Goal: Information Seeking & Learning: Learn about a topic

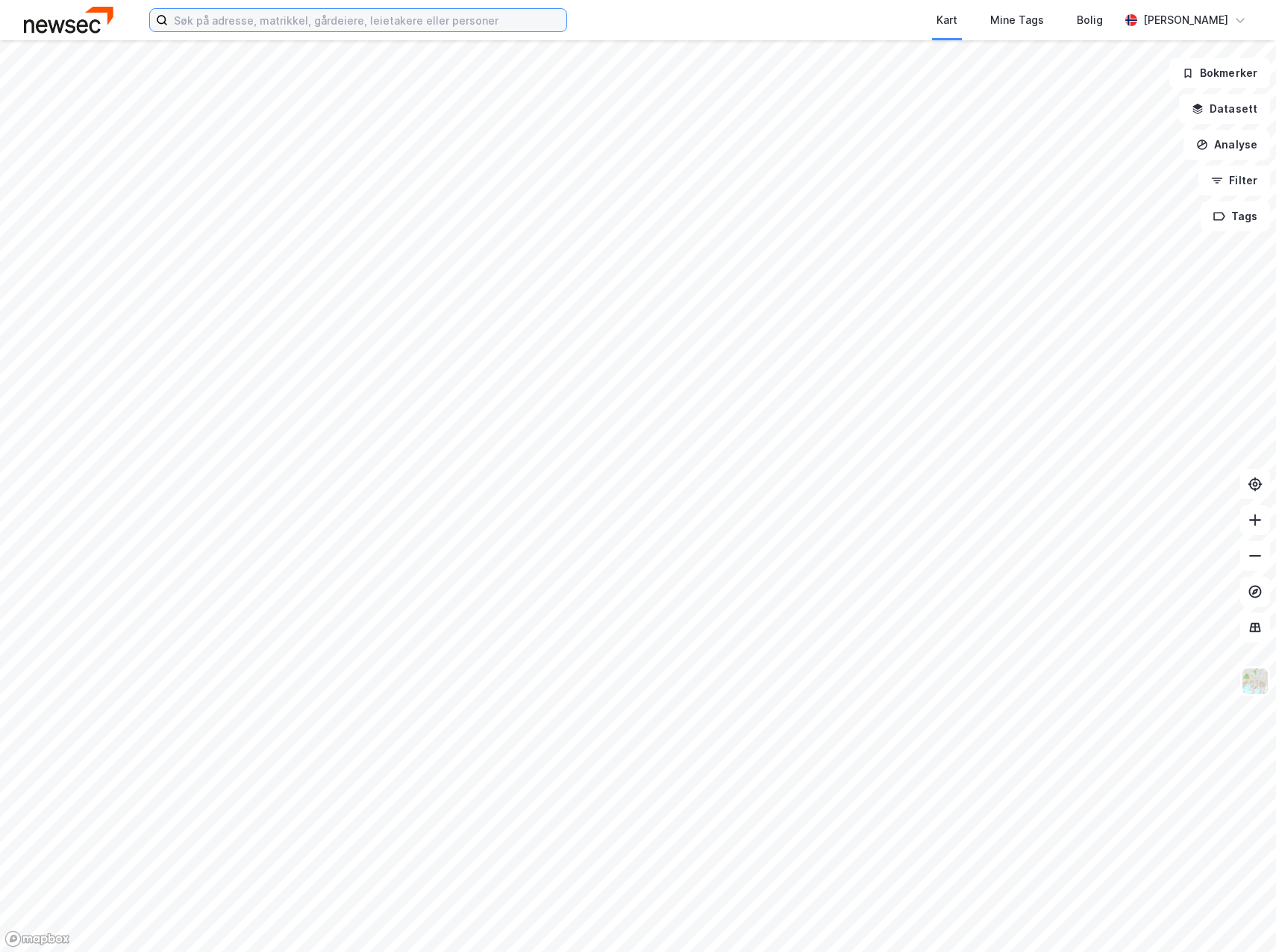
click at [220, 20] on input at bounding box center [367, 20] width 398 height 22
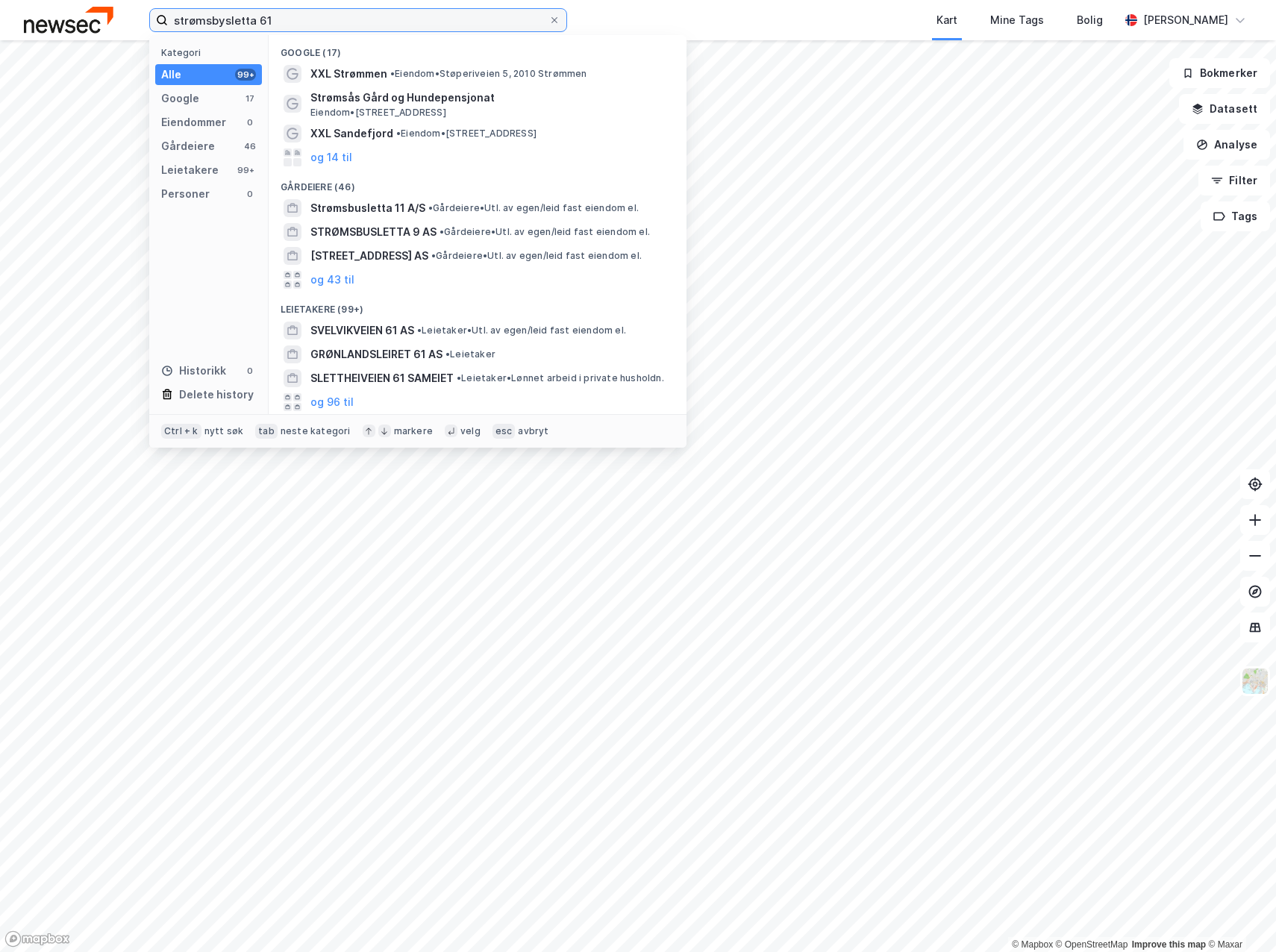
drag, startPoint x: 217, startPoint y: 21, endPoint x: 225, endPoint y: 43, distance: 23.4
click at [218, 21] on input "strømsbysletta 61" at bounding box center [358, 20] width 381 height 22
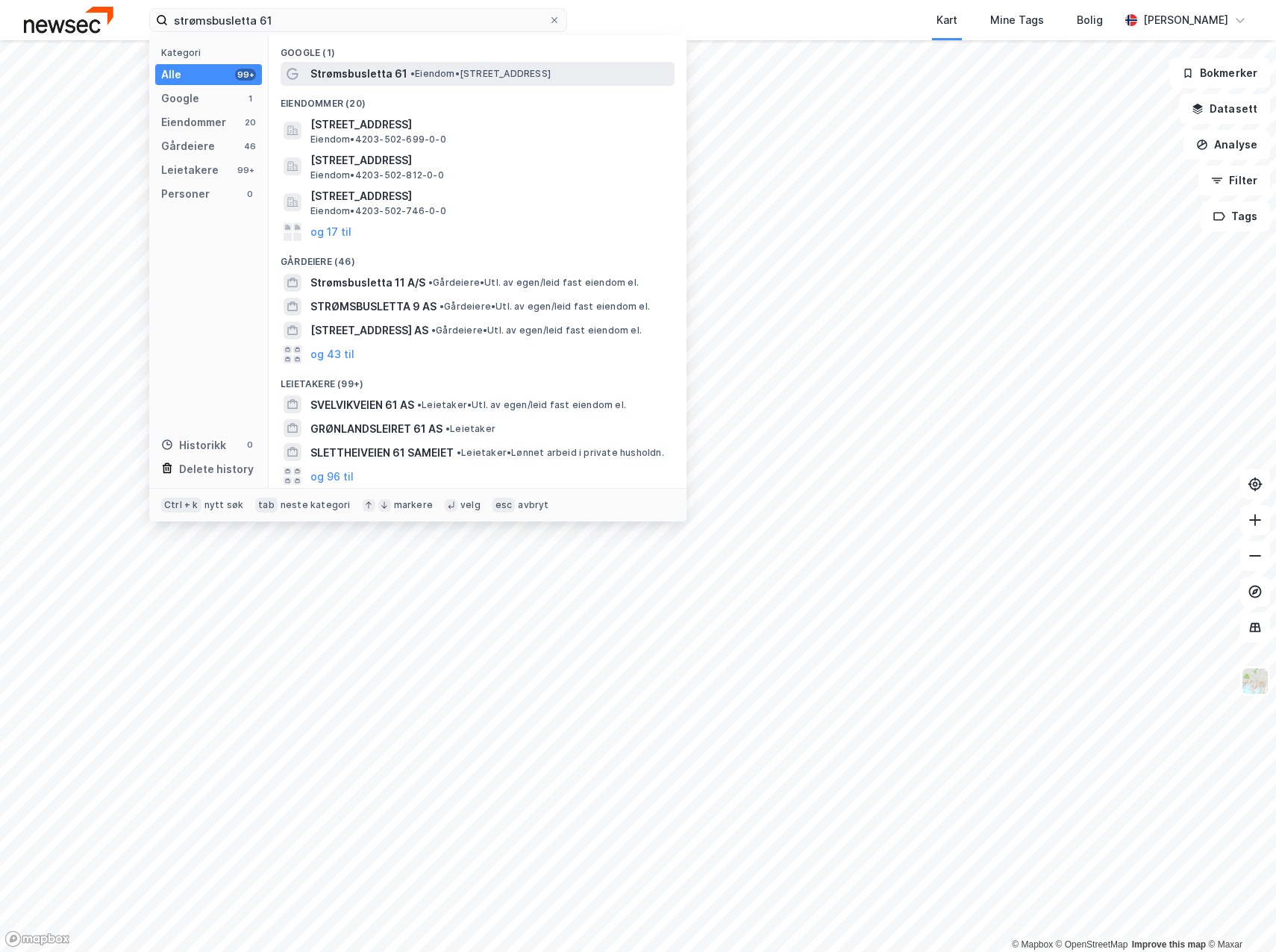
click at [317, 68] on span "Strømsbusletta 61" at bounding box center [359, 73] width 97 height 18
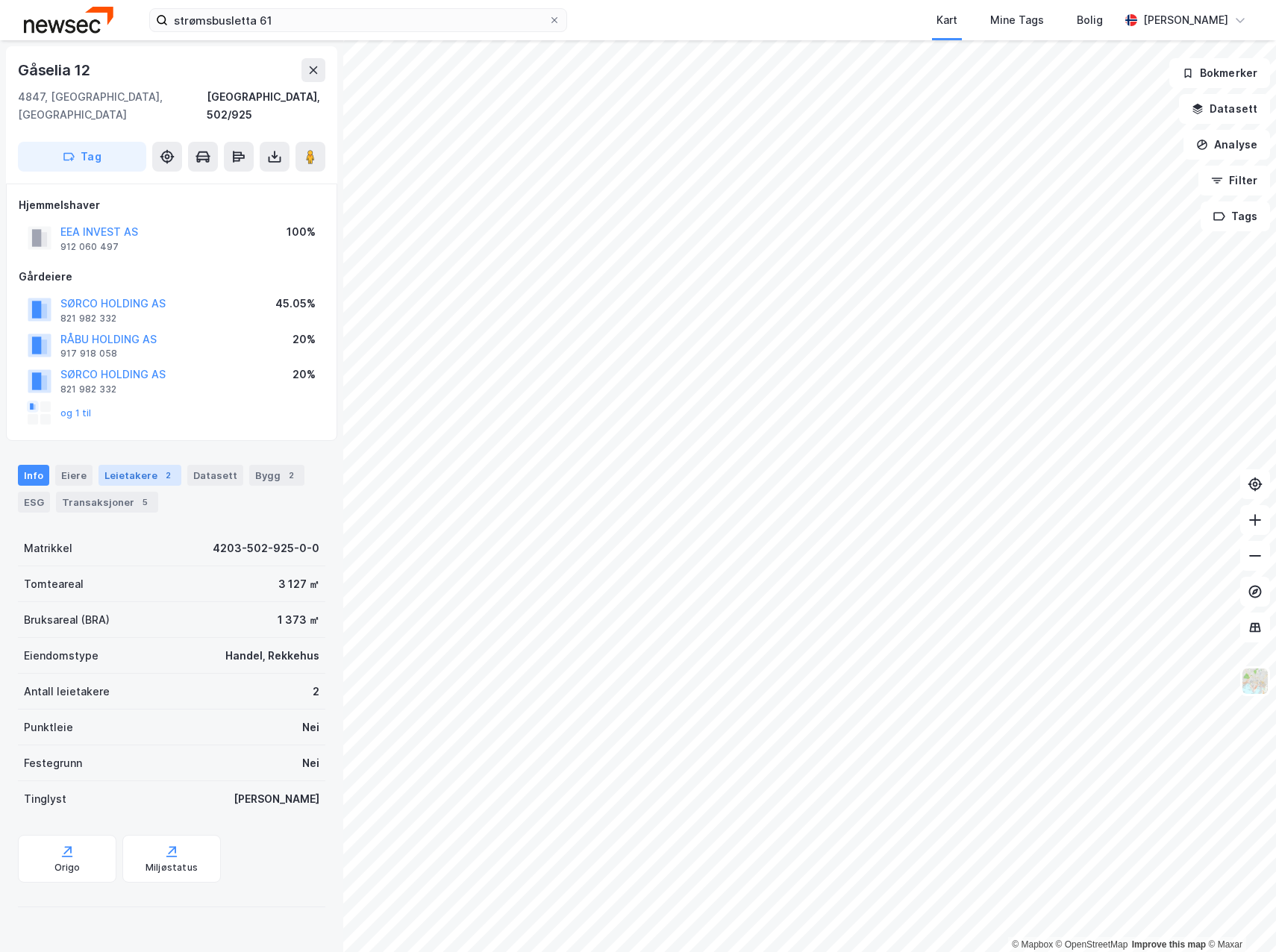
click at [128, 464] on div "Leietakere 2" at bounding box center [140, 474] width 83 height 21
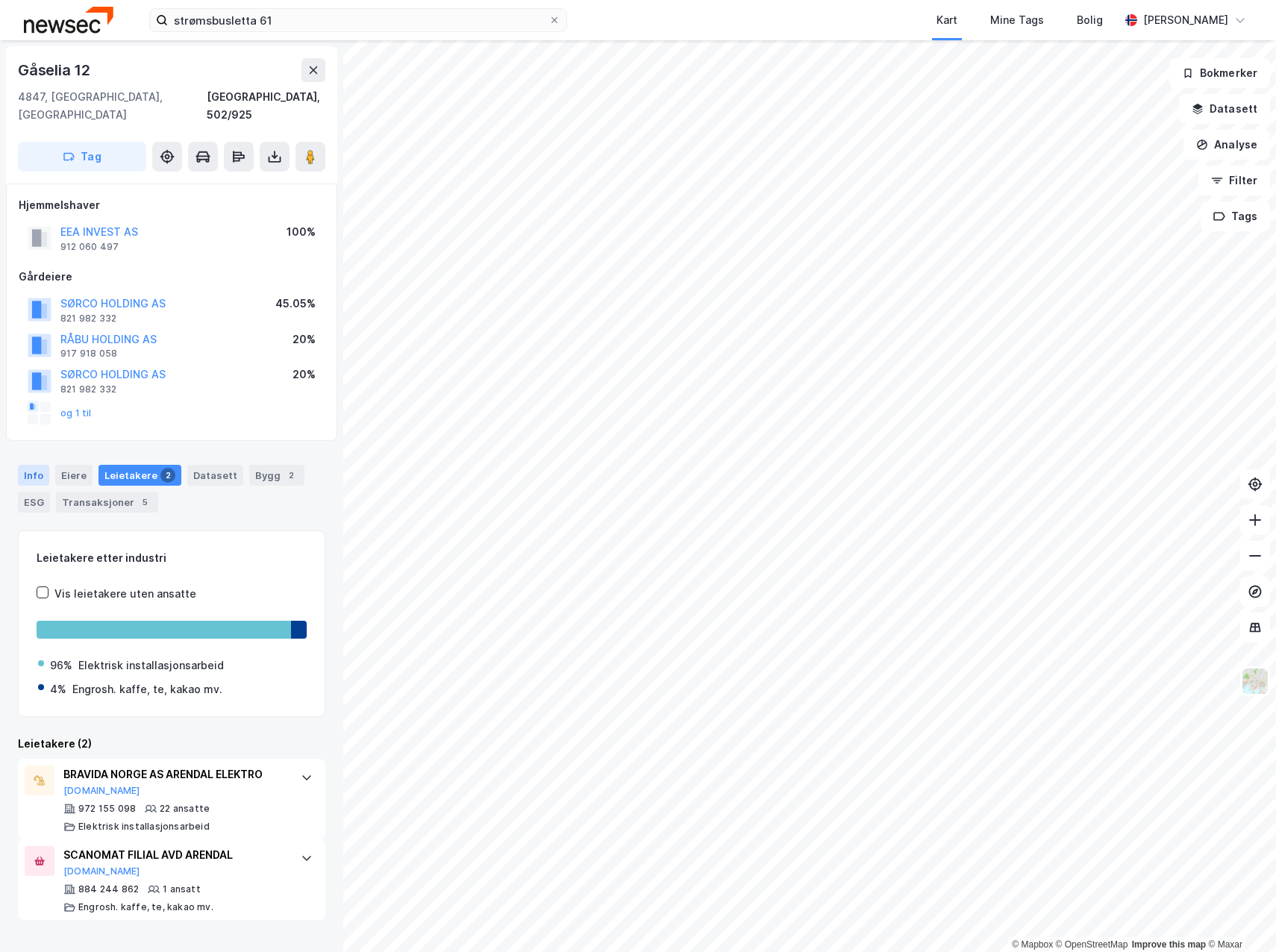
click at [35, 464] on div "Info" at bounding box center [33, 474] width 32 height 21
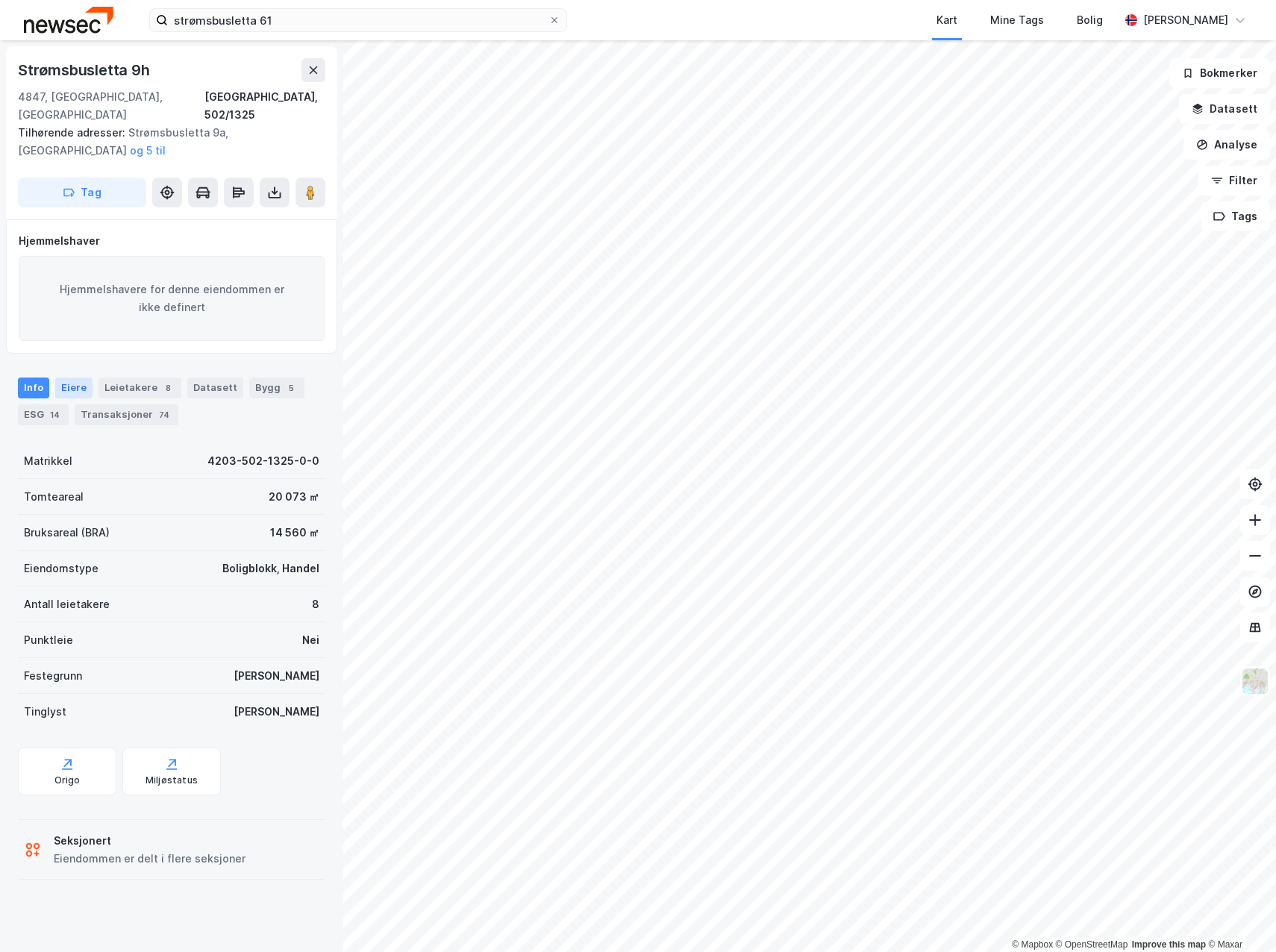
click at [70, 377] on div "Eiere" at bounding box center [74, 387] width 37 height 21
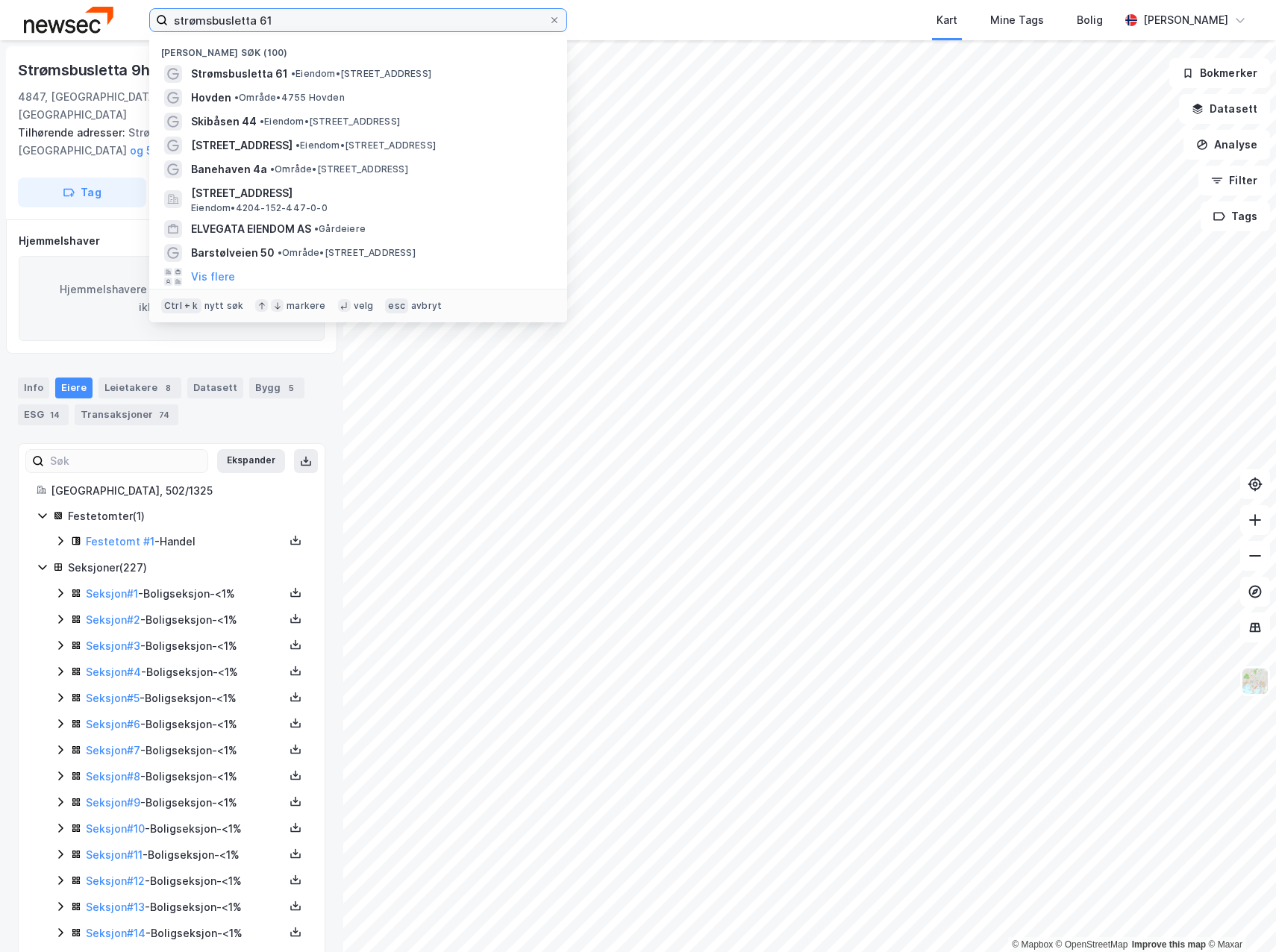
drag, startPoint x: 255, startPoint y: 18, endPoint x: 212, endPoint y: 18, distance: 43.0
click at [212, 18] on input "strømsbusletta 61" at bounding box center [358, 20] width 381 height 22
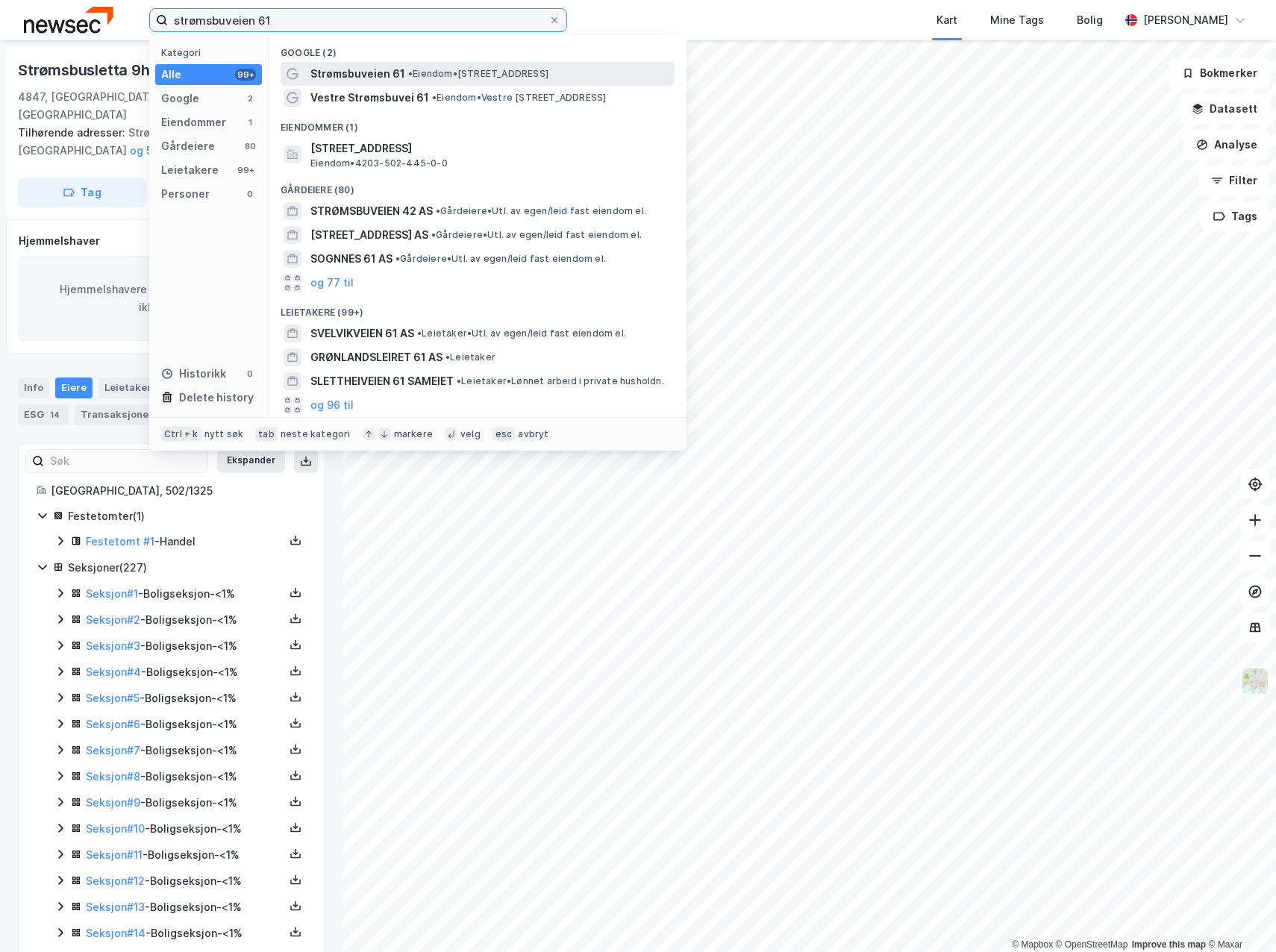
type input "strømsbuveien 61"
click at [337, 72] on span "Strømsbuveien 61" at bounding box center [358, 73] width 95 height 18
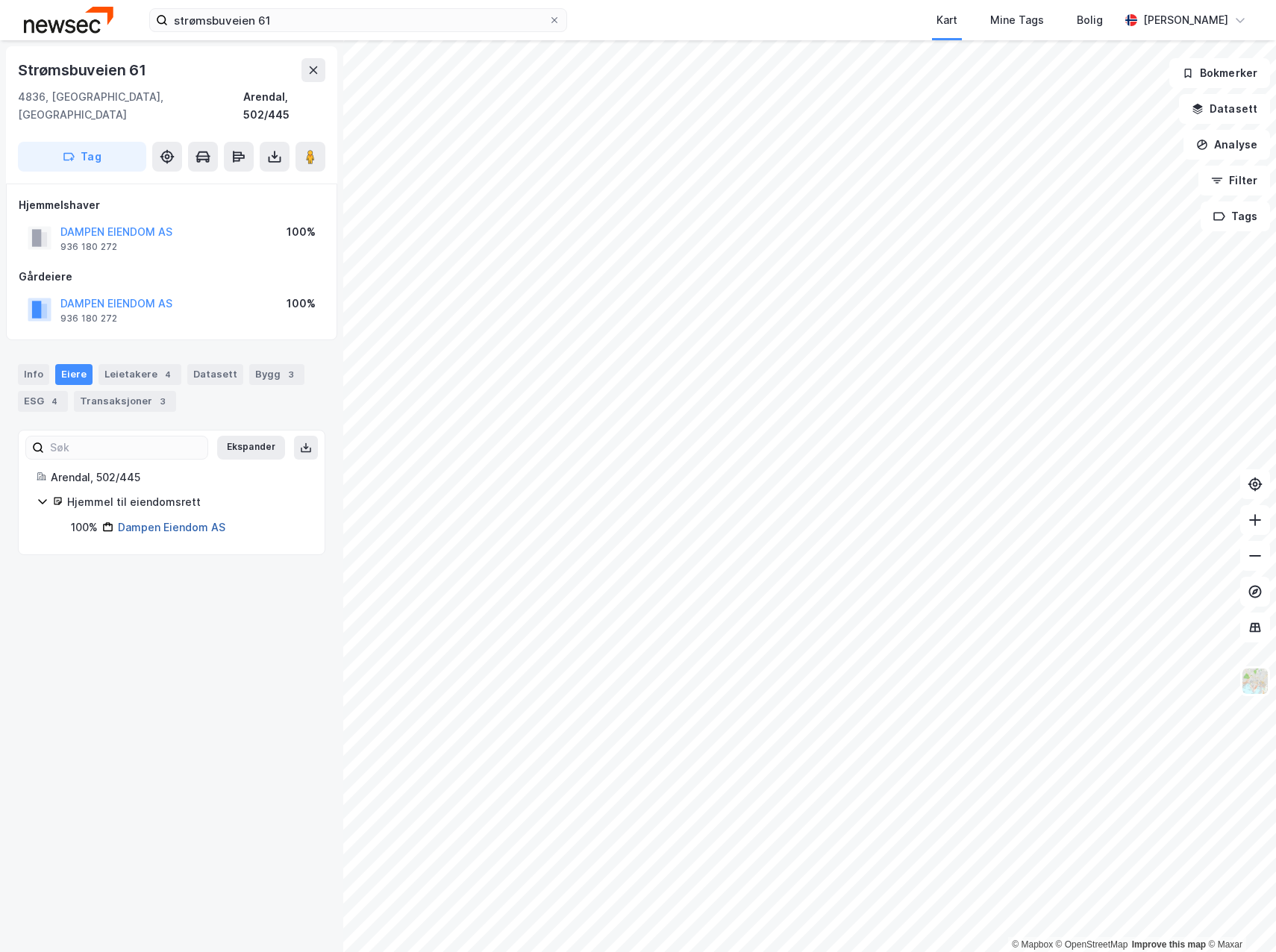
click at [163, 521] on link "Dampen Eiendom AS" at bounding box center [171, 527] width 107 height 12
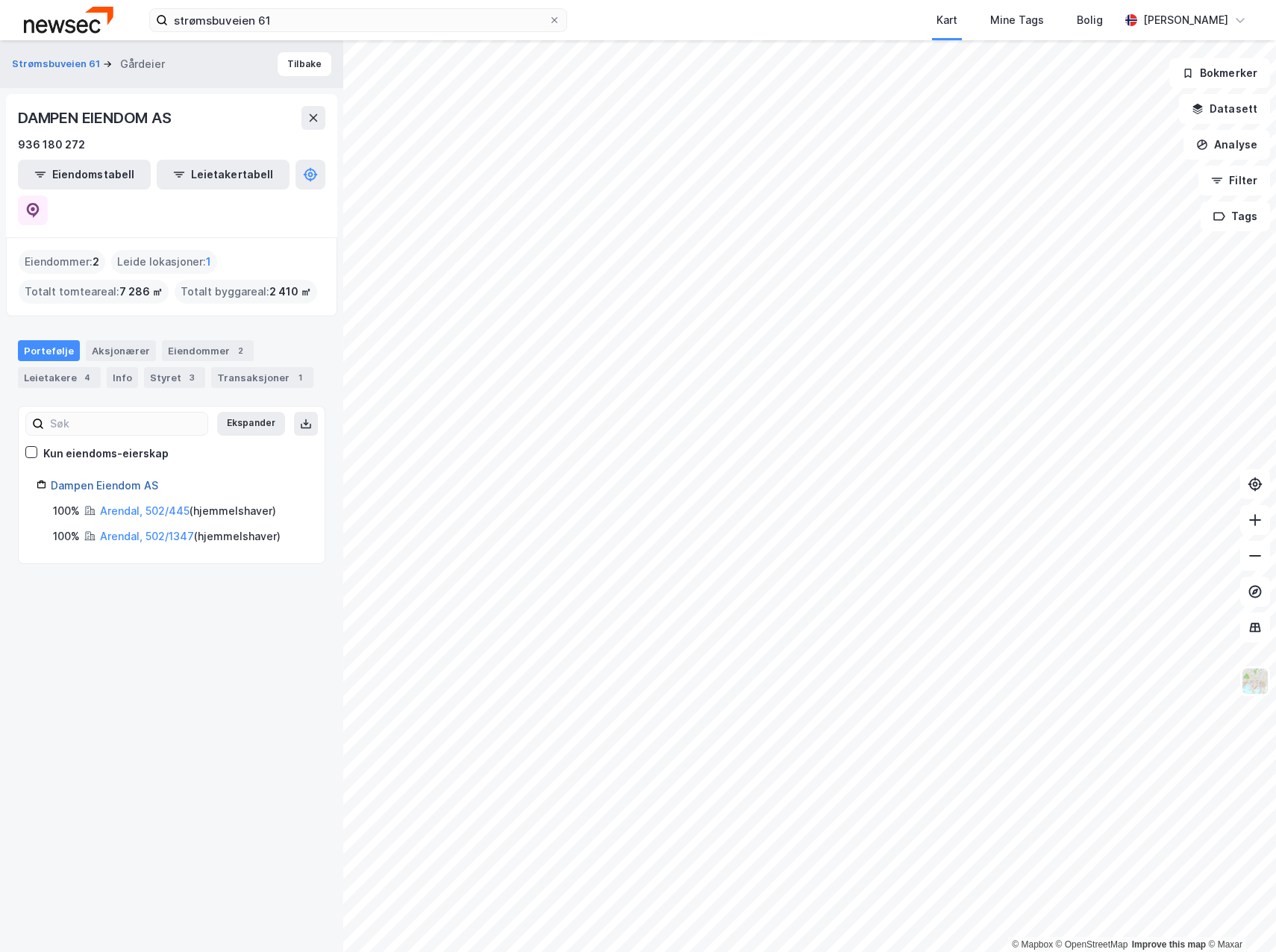
click at [105, 479] on link "Dampen Eiendom AS" at bounding box center [104, 485] width 107 height 12
click at [113, 340] on div "Aksjonærer" at bounding box center [120, 350] width 70 height 21
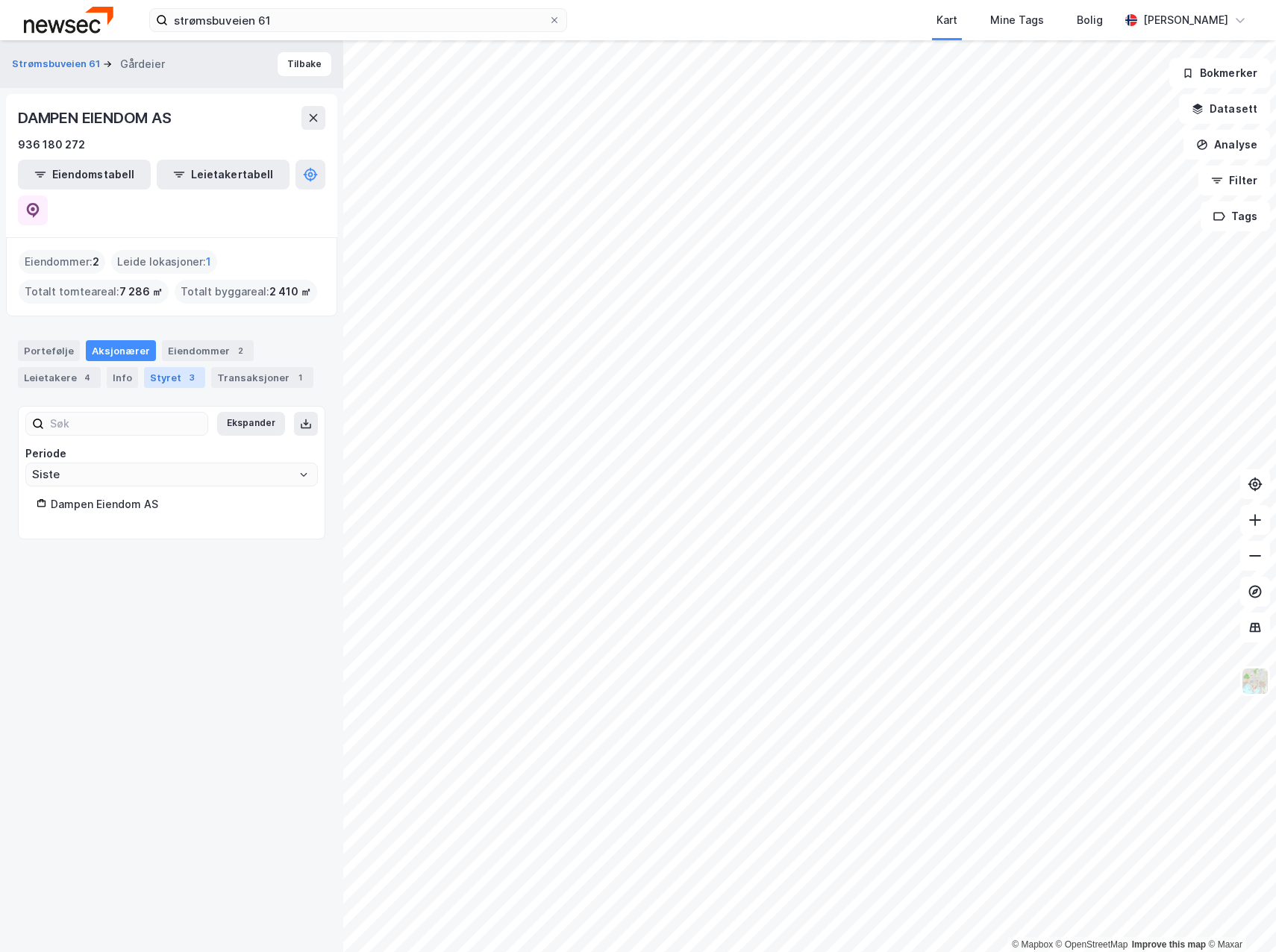
click at [154, 367] on div "Styret 3" at bounding box center [174, 377] width 61 height 21
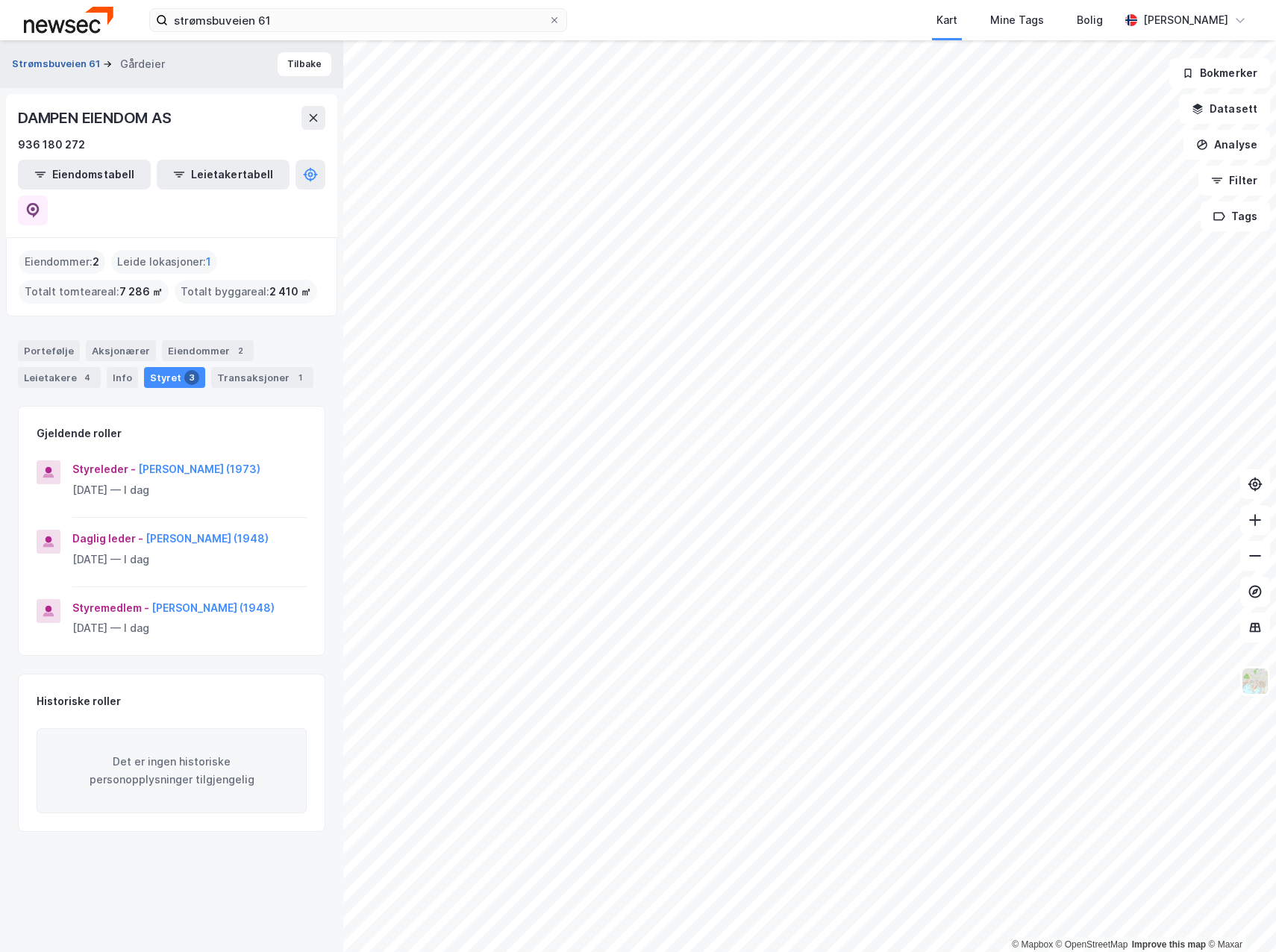
click at [73, 64] on button "Strømsbuveien 61" at bounding box center [57, 64] width 91 height 15
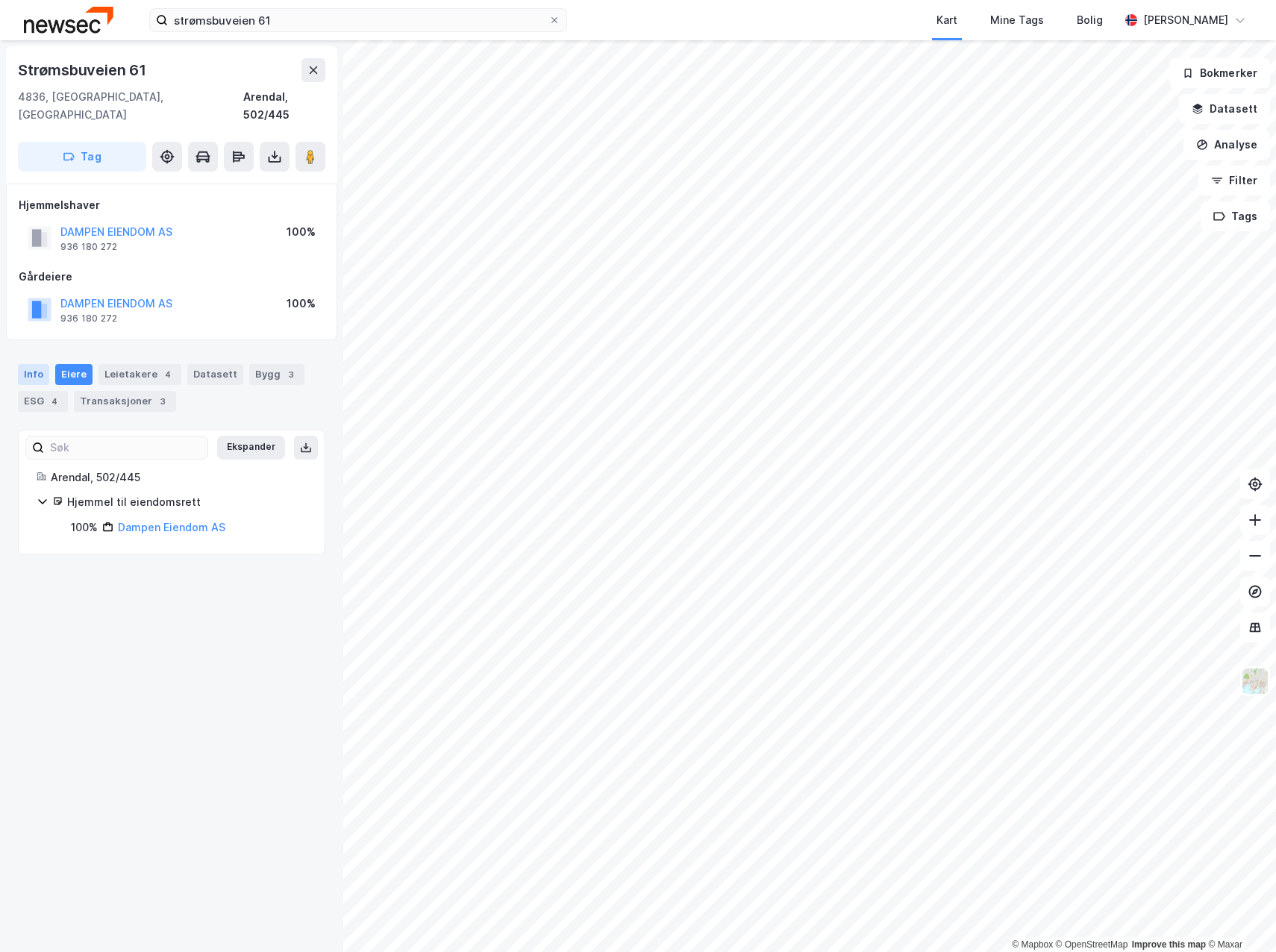
click at [32, 364] on div "Info" at bounding box center [33, 374] width 32 height 21
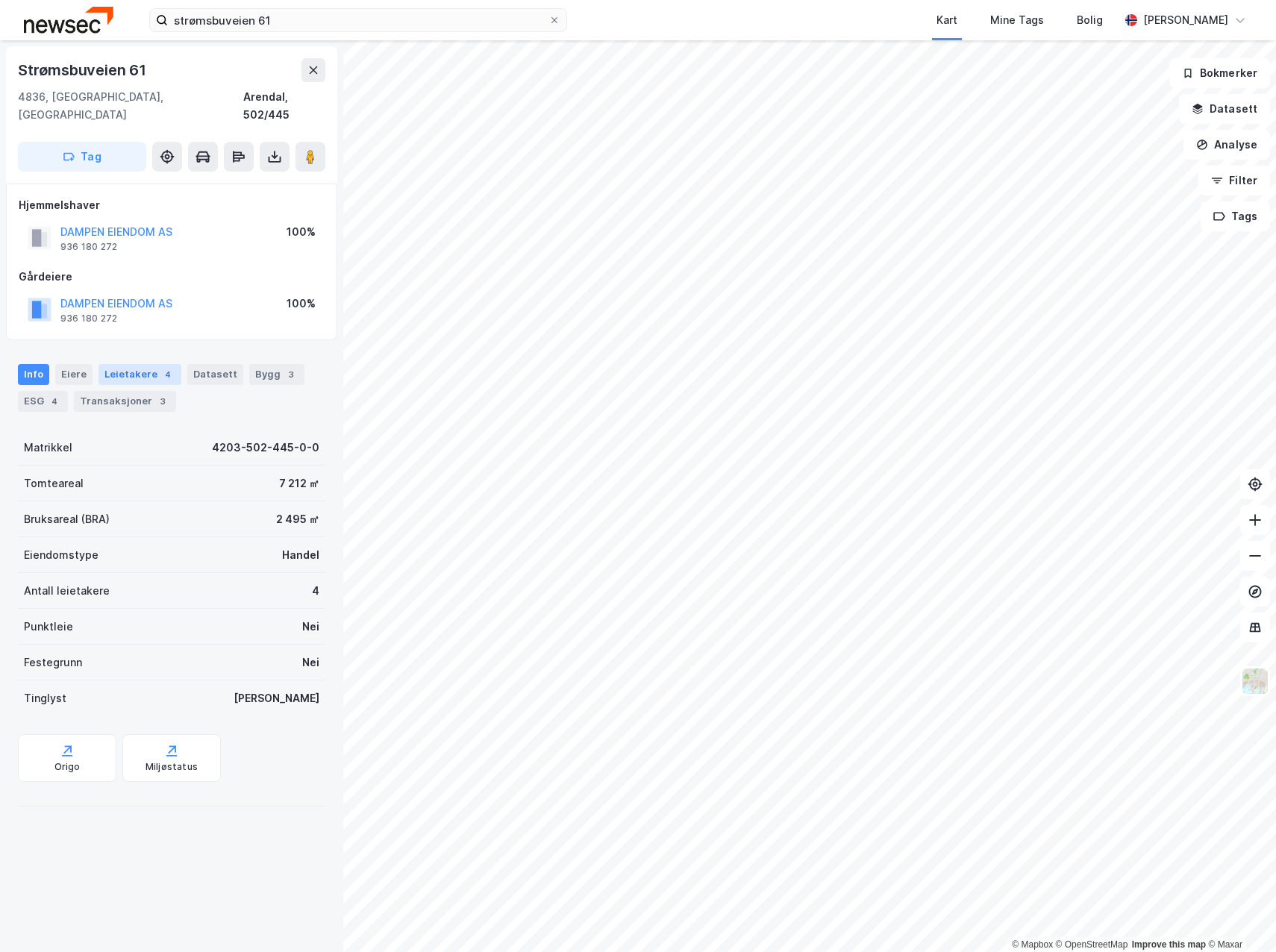
click at [129, 364] on div "Leietakere 4" at bounding box center [140, 374] width 83 height 21
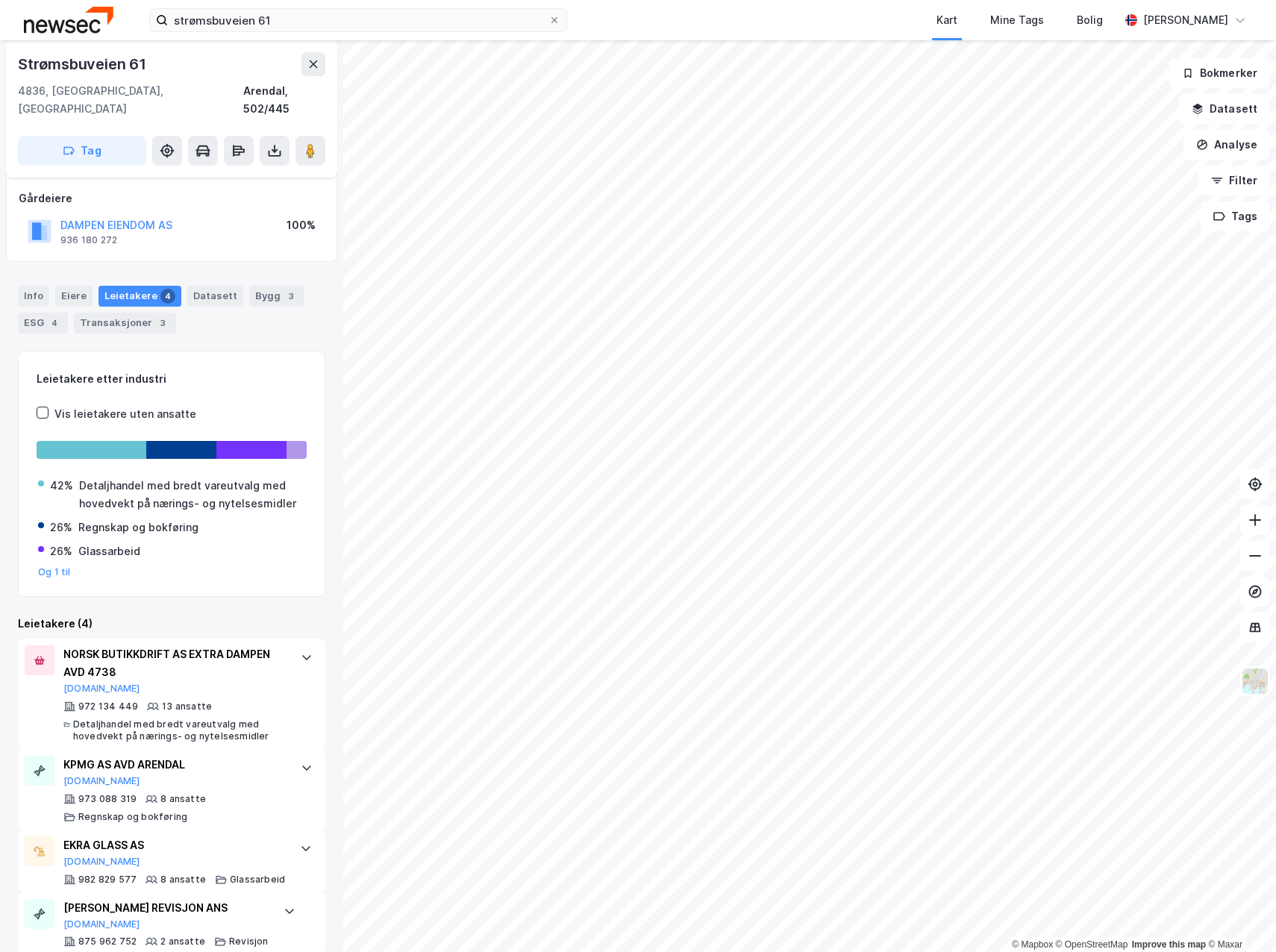
scroll to position [99, 0]
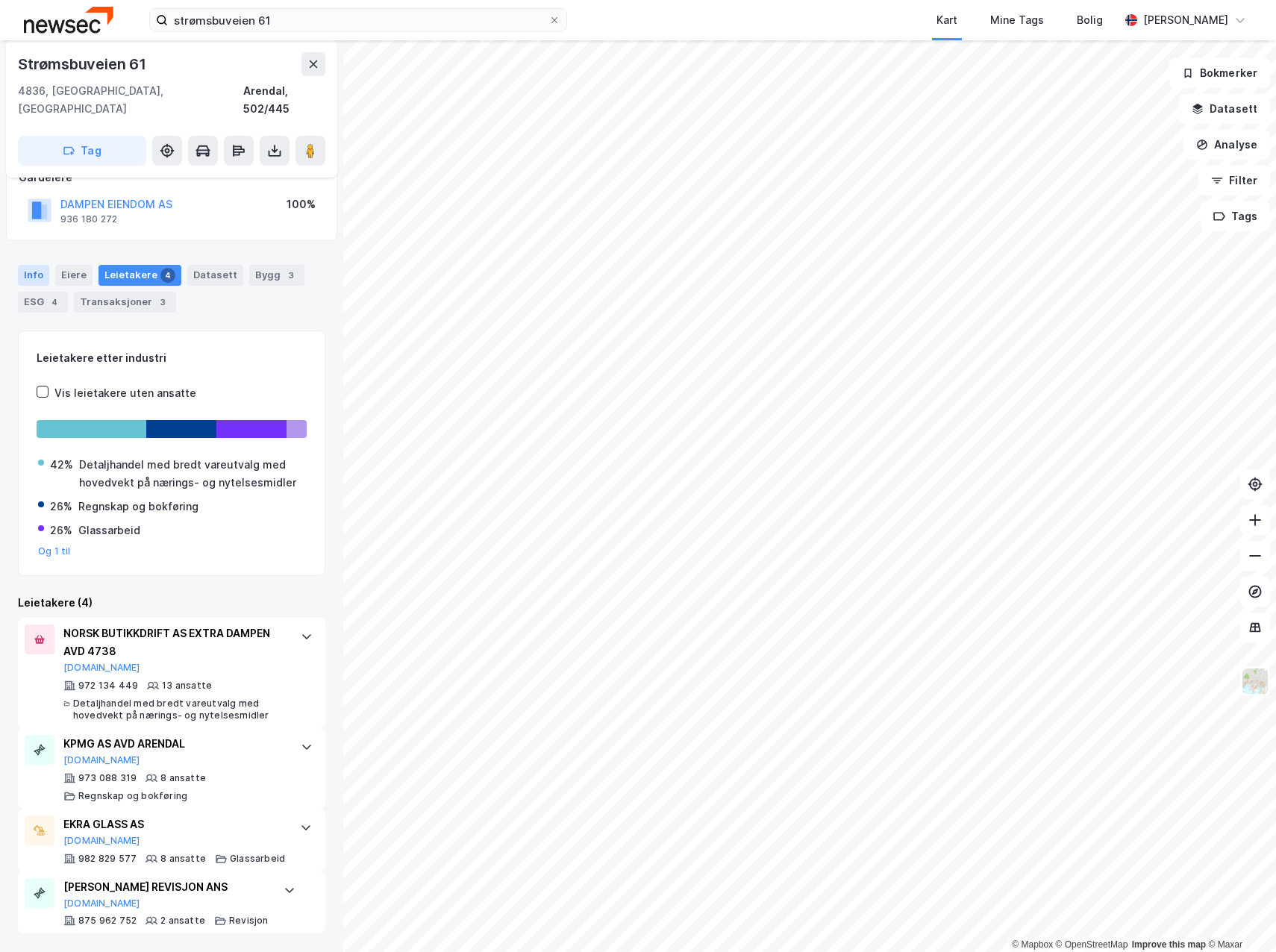
click at [36, 265] on div "Info" at bounding box center [33, 275] width 32 height 21
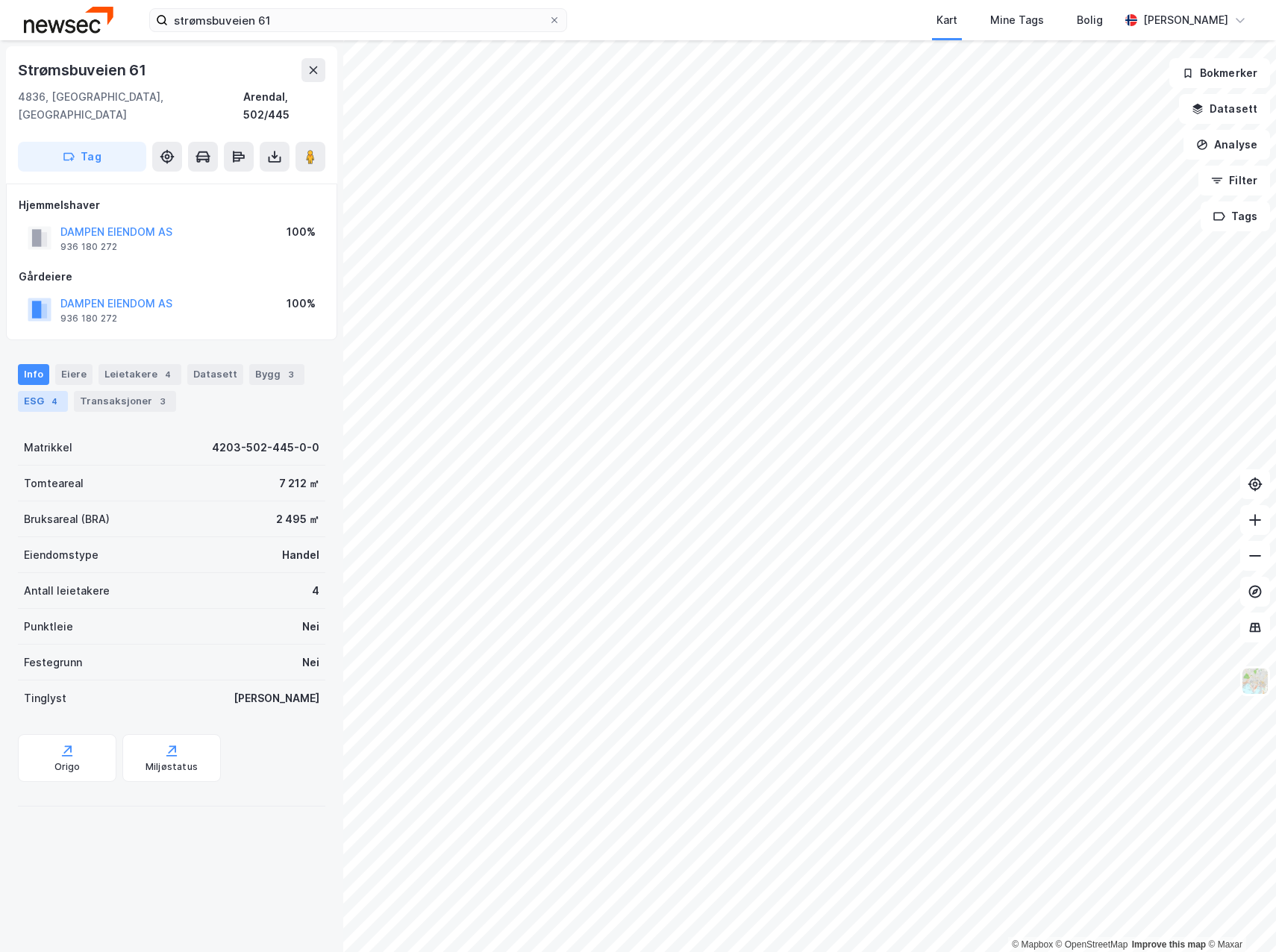
click at [59, 394] on div "4" at bounding box center [54, 401] width 15 height 15
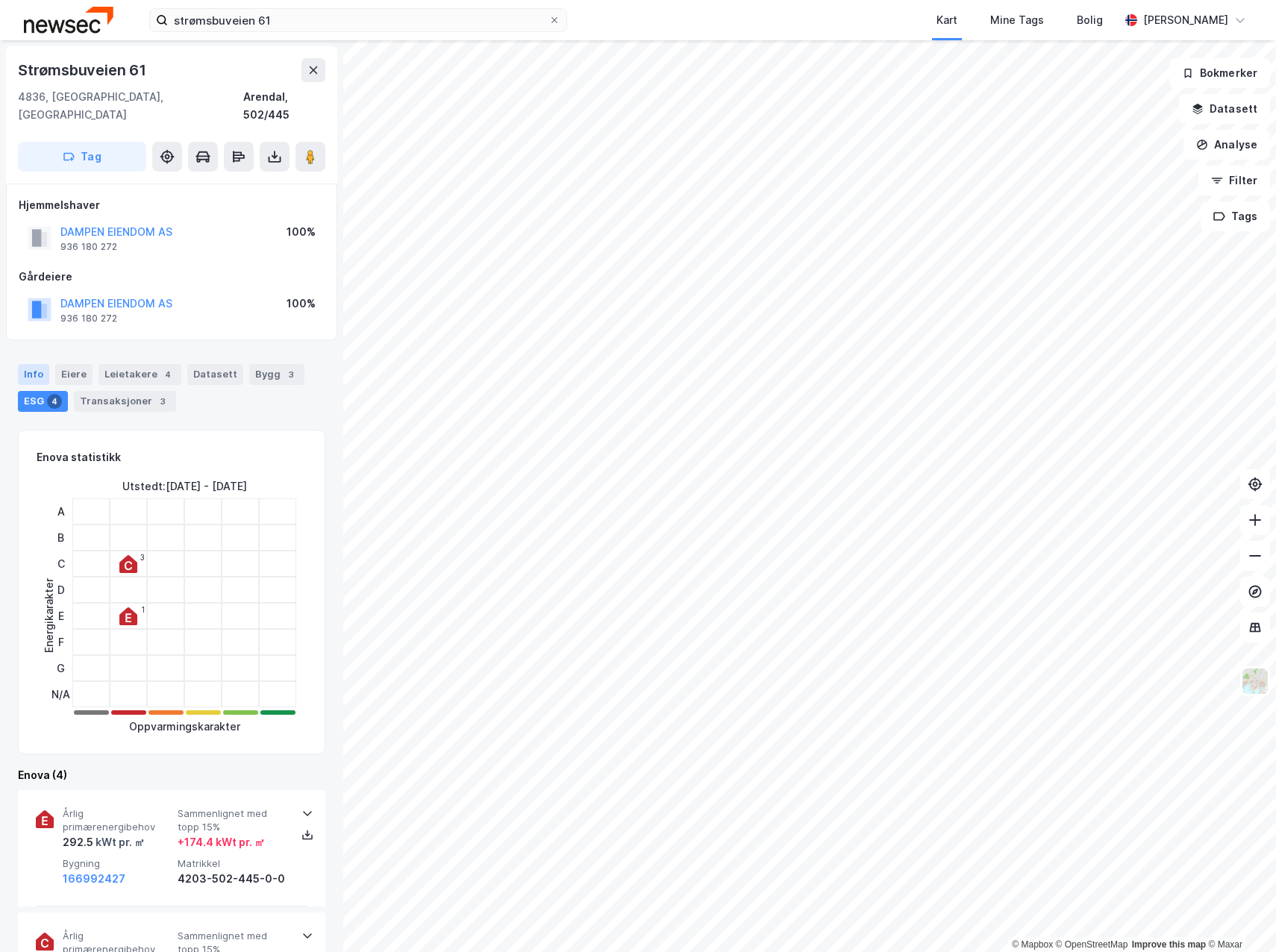
click at [29, 364] on div "Info" at bounding box center [33, 374] width 32 height 21
